Goal: Register for event/course

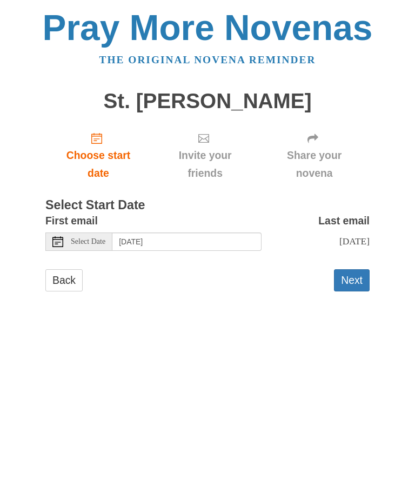
click at [78, 245] on div "Select Date" at bounding box center [78, 241] width 67 height 18
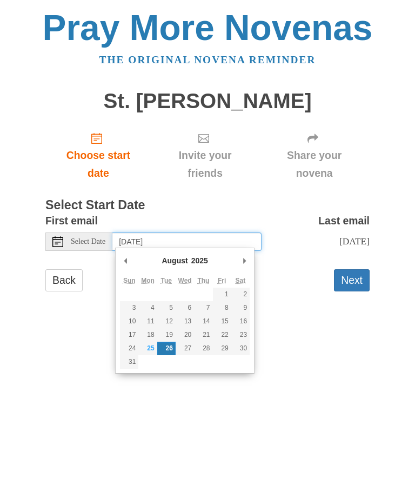
type input "Monday, August 25th"
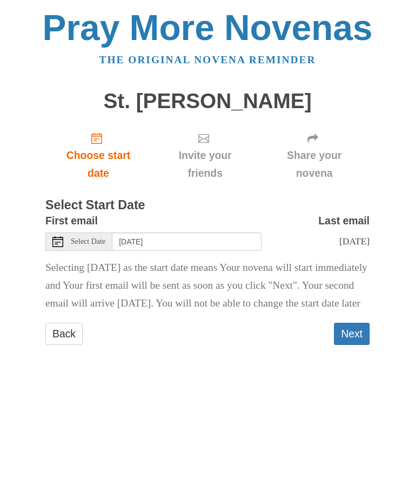
click at [360, 345] on button "Next" at bounding box center [352, 334] width 36 height 22
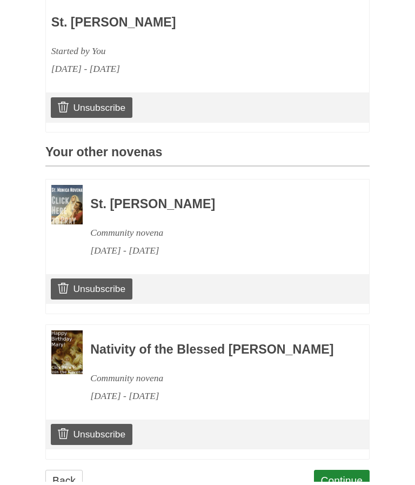
scroll to position [378, 0]
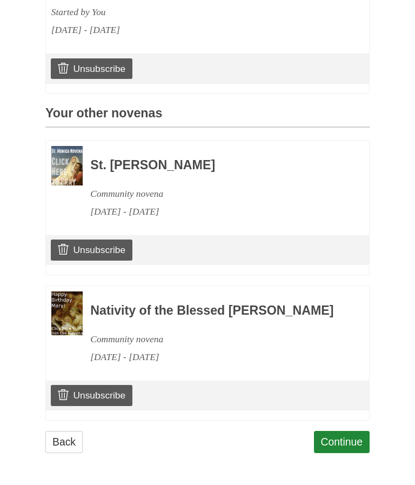
click at [351, 442] on link "Continue" at bounding box center [342, 442] width 56 height 22
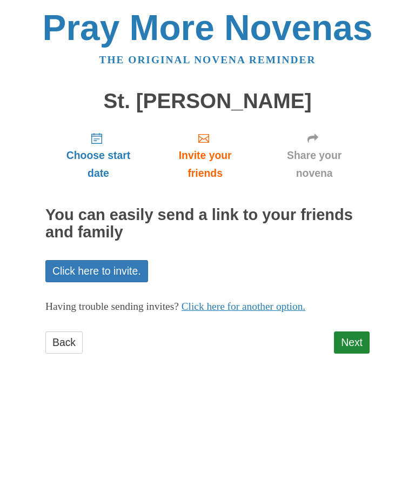
click at [345, 331] on link "Next" at bounding box center [352, 342] width 36 height 22
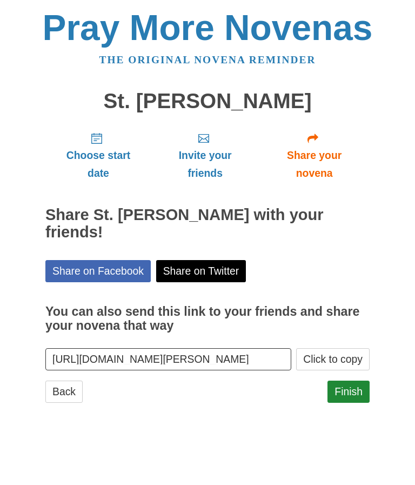
click at [357, 380] on link "Finish" at bounding box center [348, 391] width 42 height 22
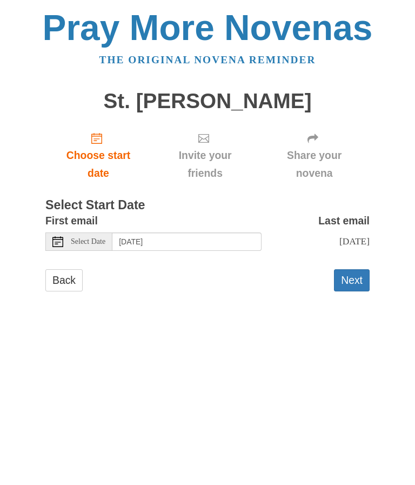
click at [60, 238] on icon at bounding box center [57, 241] width 11 height 11
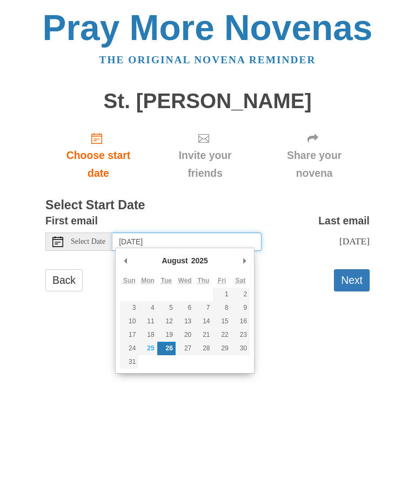
type input "[DATE]"
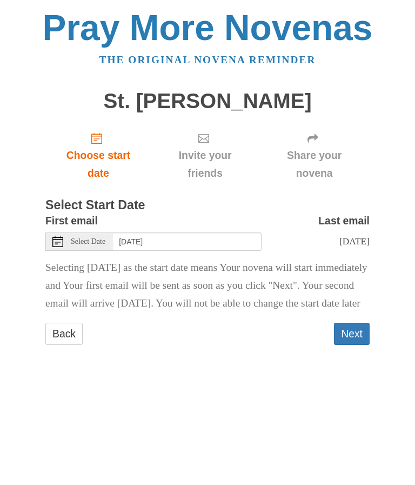
click at [356, 345] on button "Next" at bounding box center [352, 334] width 36 height 22
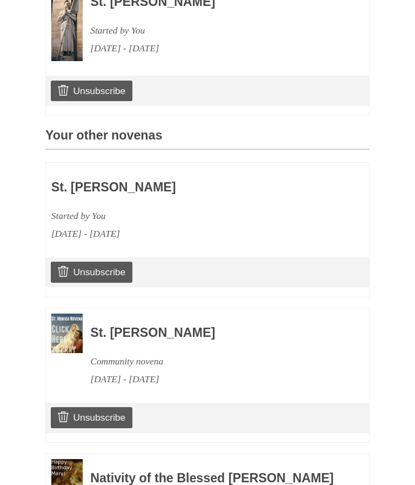
scroll to position [482, 0]
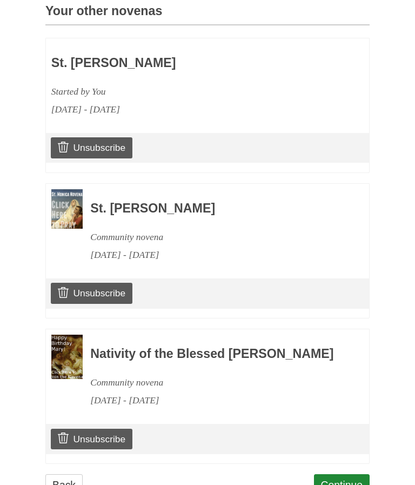
click at [340, 484] on link "Continue" at bounding box center [342, 485] width 56 height 22
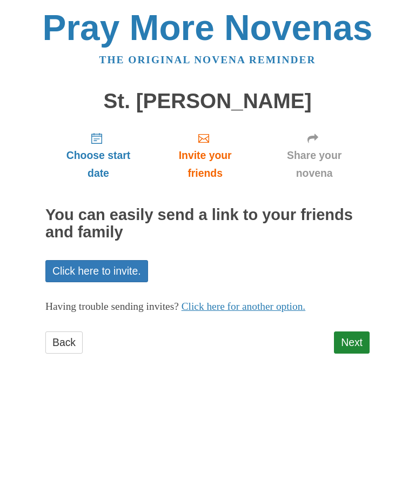
click at [356, 335] on link "Next" at bounding box center [352, 342] width 36 height 22
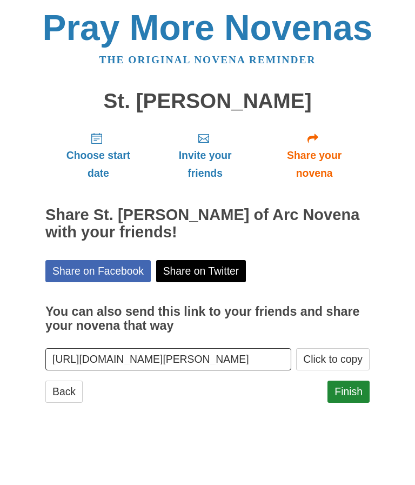
click at [353, 381] on link "Finish" at bounding box center [348, 391] width 42 height 22
